Goal: Find specific page/section: Find specific page/section

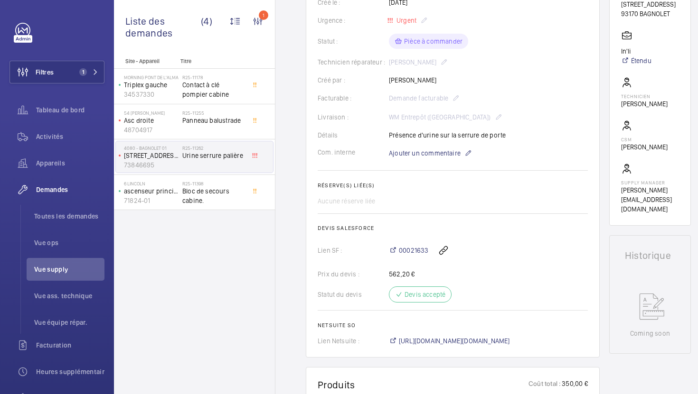
scroll to position [196, 0]
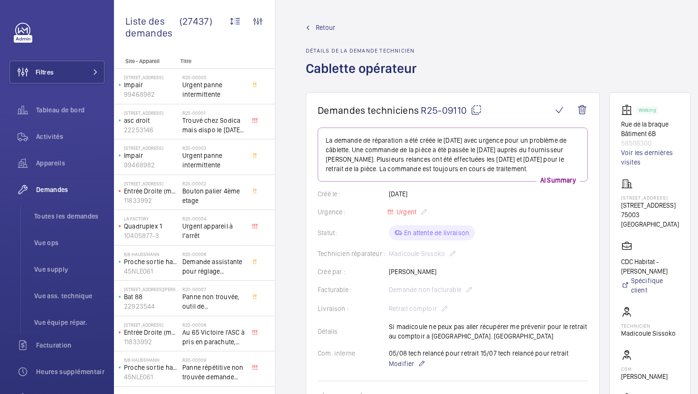
click at [473, 115] on mat-icon at bounding box center [475, 109] width 11 height 11
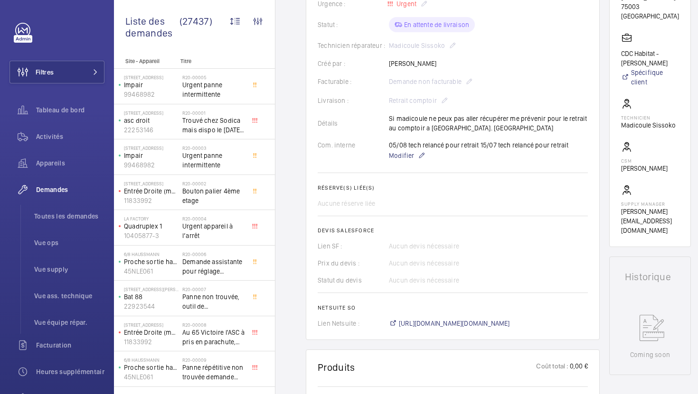
scroll to position [265, 0]
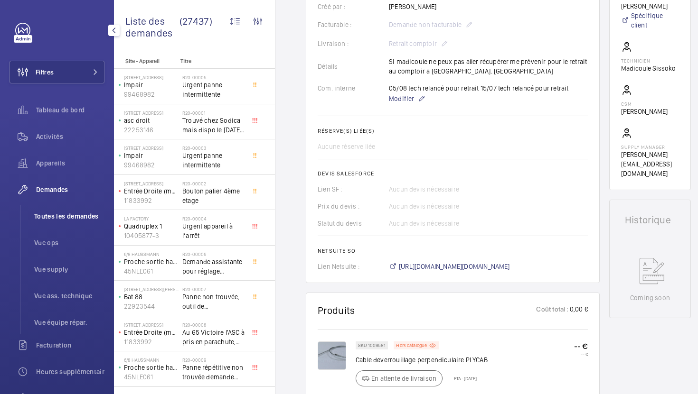
click at [46, 221] on li "Toutes les demandes" at bounding box center [66, 216] width 78 height 23
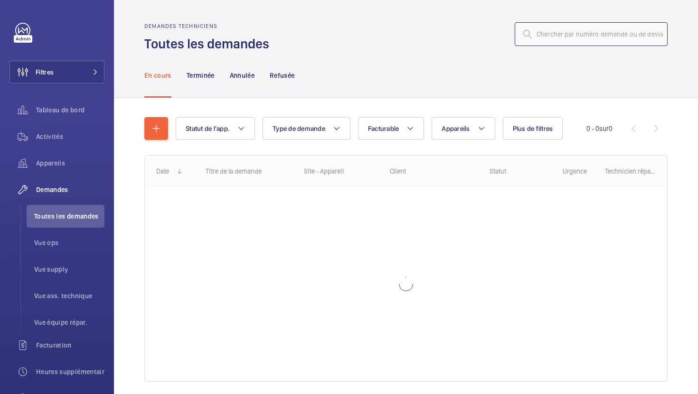
click at [604, 34] on input "text" at bounding box center [590, 34] width 153 height 24
paste input "R25-09016"
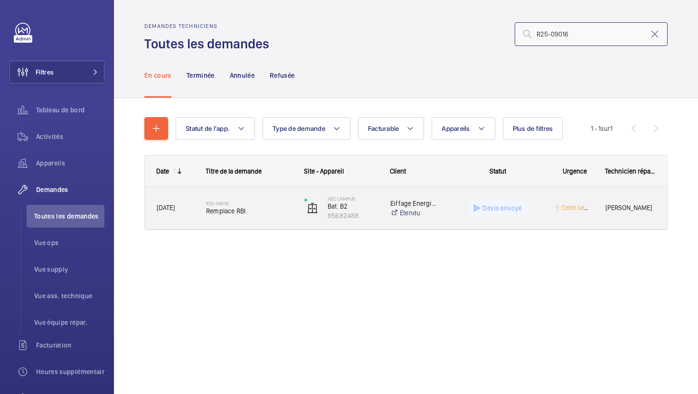
type input "R25-09016"
click at [277, 217] on div "R25-09016 Remplace RBI" at bounding box center [249, 209] width 86 height 28
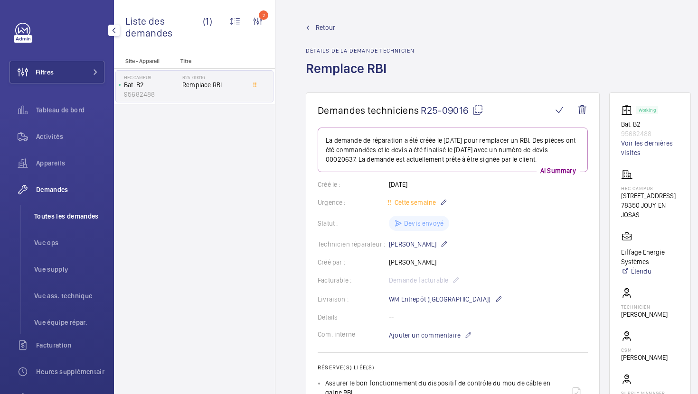
click at [65, 220] on span "Toutes les demandes" at bounding box center [69, 216] width 70 height 9
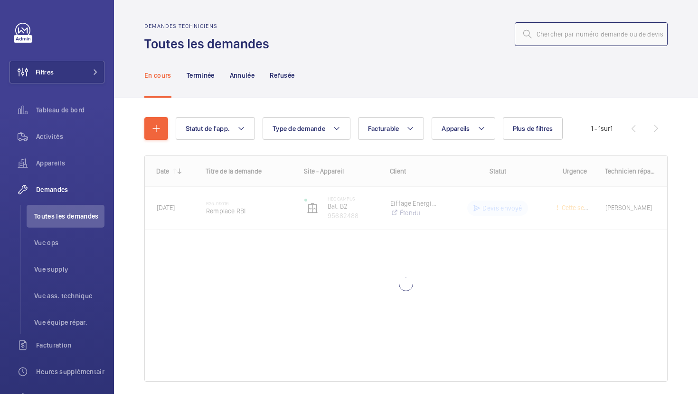
click at [567, 39] on input "text" at bounding box center [590, 34] width 153 height 24
paste input "R25-11346"
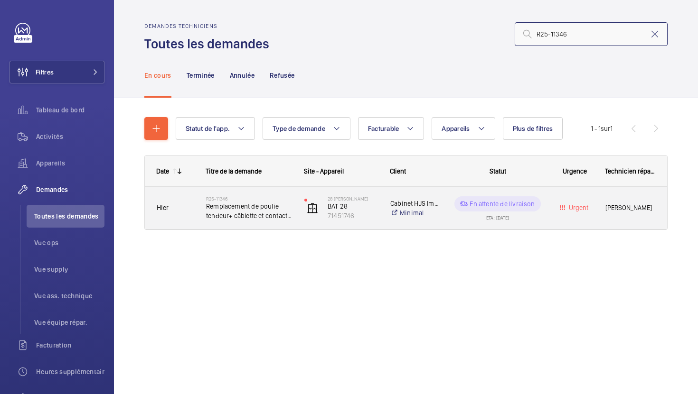
type input "R25-11346"
click at [298, 221] on div "28 Eugène Renault BAT 28 71451746" at bounding box center [335, 208] width 85 height 39
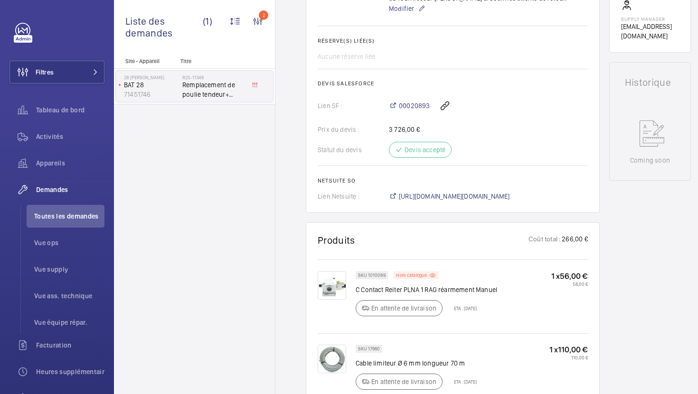
scroll to position [421, 0]
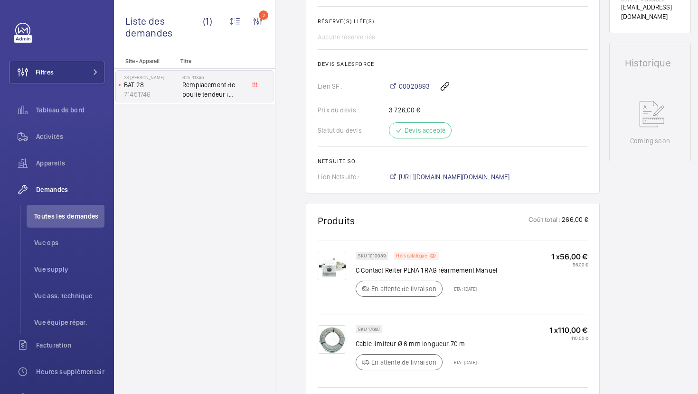
click at [510, 182] on span "https://6461500.app.netsuite.com/app/accounting/transactions/salesord.nl?id=294…" at bounding box center [454, 176] width 111 height 9
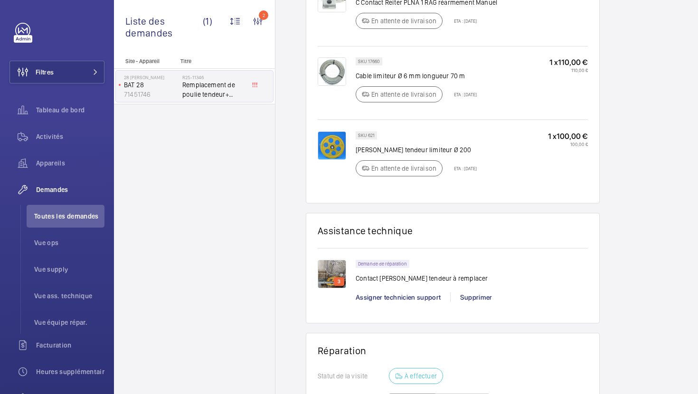
scroll to position [809, 0]
